Goal: Information Seeking & Learning: Understand process/instructions

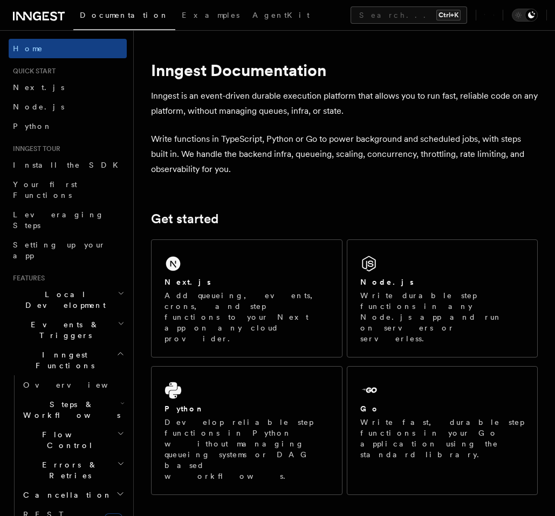
scroll to position [259, 0]
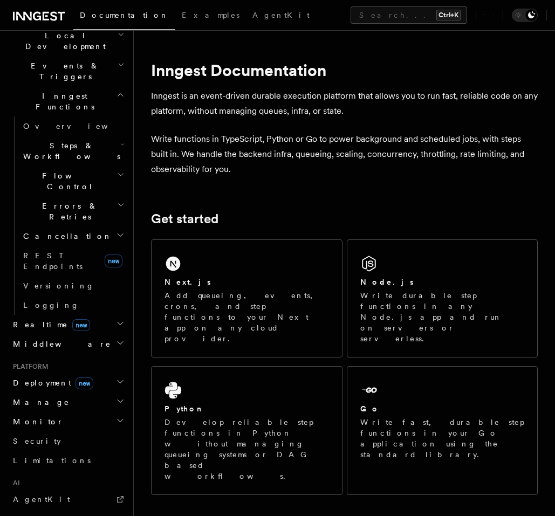
click at [90, 315] on h2 "Realtime new" at bounding box center [68, 324] width 118 height 19
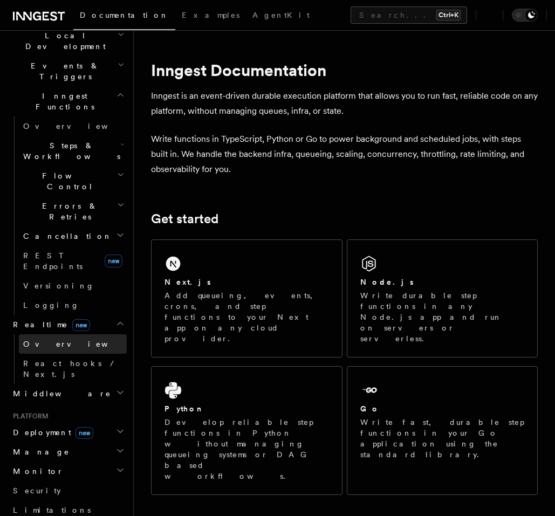
click at [76, 335] on link "Overview" at bounding box center [73, 344] width 108 height 19
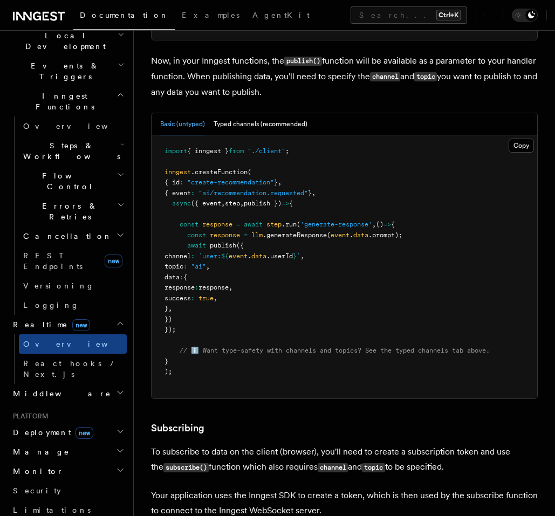
scroll to position [907, 0]
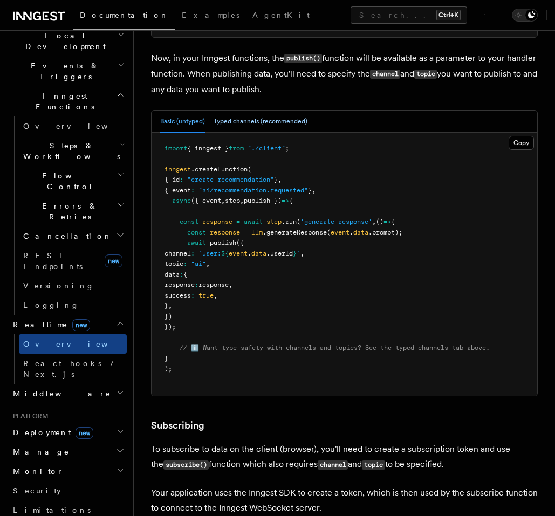
click at [275, 133] on button "Typed channels (recommended)" at bounding box center [261, 122] width 94 height 22
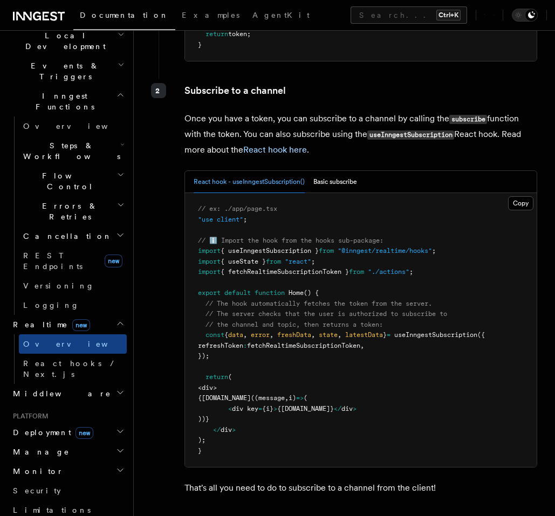
scroll to position [2072, 0]
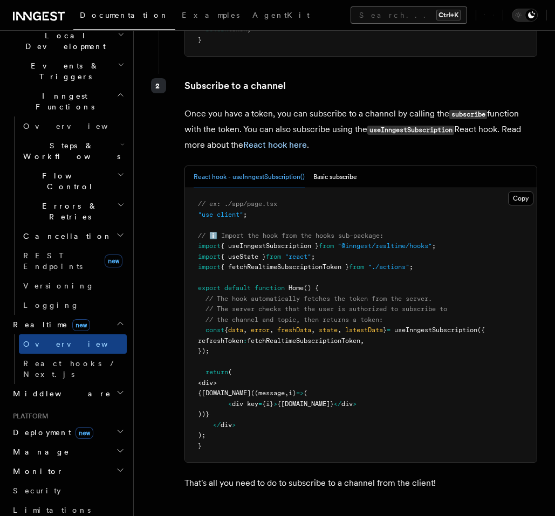
click at [351, 13] on button "Search... Ctrl+K" at bounding box center [409, 14] width 117 height 17
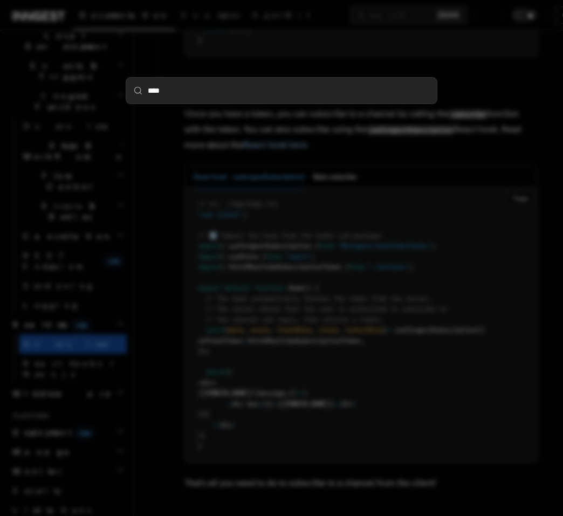
type input "*****"
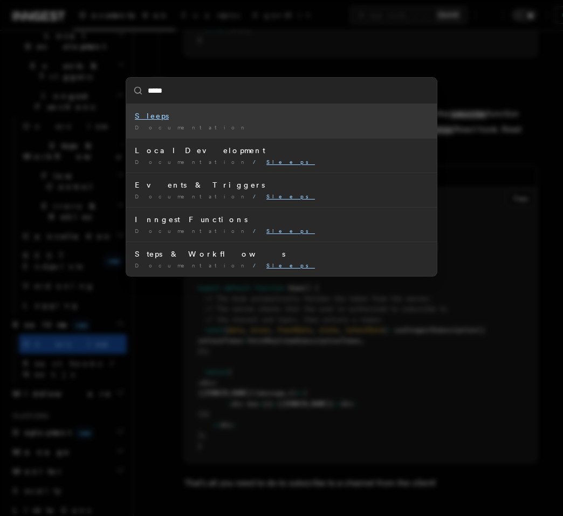
click at [188, 120] on div "Sleeps" at bounding box center [282, 116] width 294 height 11
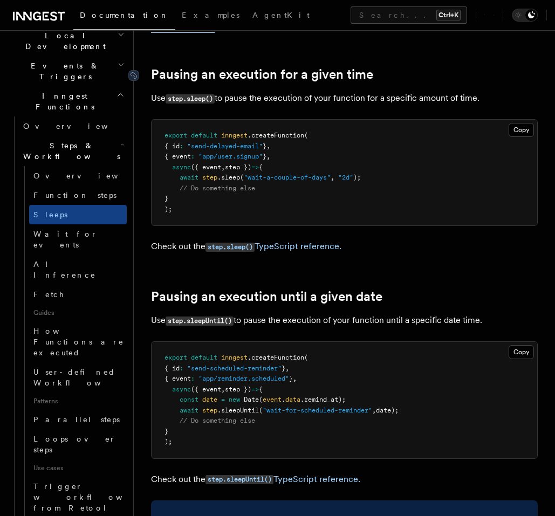
scroll to position [389, 0]
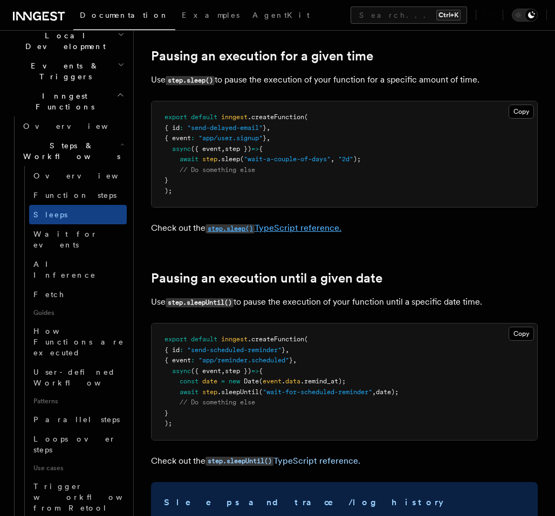
click at [240, 232] on code "step.sleep()" at bounding box center [230, 229] width 49 height 9
